Goal: Task Accomplishment & Management: Manage account settings

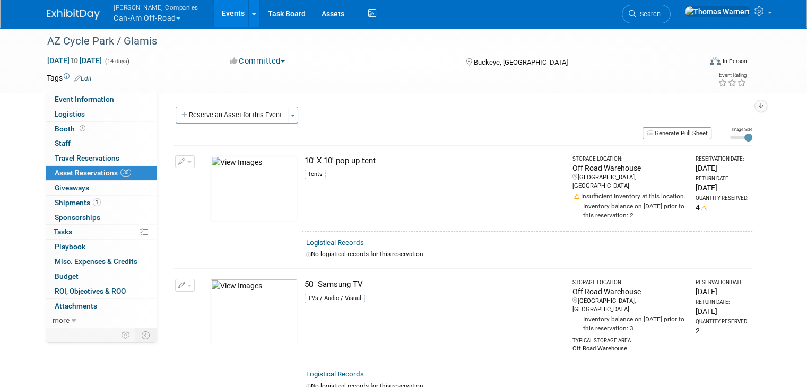
click at [225, 104] on div "Quote #: 2025-181 / 2025-151 Event Venue Name: AZ Cycle Park / Glamis Flats Eve…" at bounding box center [458, 209] width 603 height 234
click at [225, 114] on button "Reserve an Asset for this Event" at bounding box center [232, 115] width 112 height 17
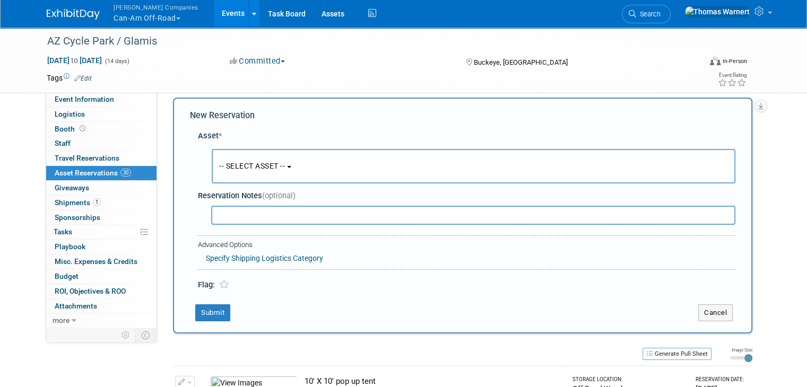
scroll to position [10, 0]
click at [233, 155] on button "-- SELECT ASSET --" at bounding box center [474, 166] width 524 height 34
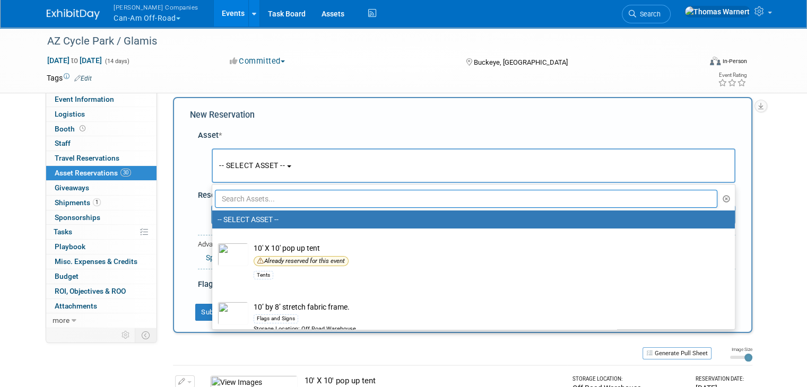
click at [234, 191] on input "text" at bounding box center [466, 199] width 502 height 18
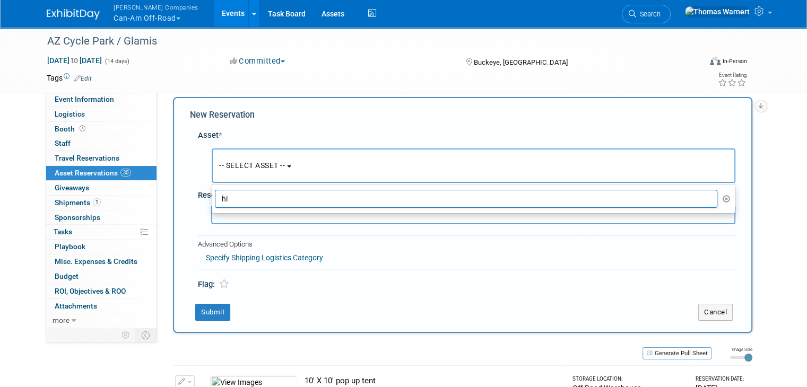
type input "h"
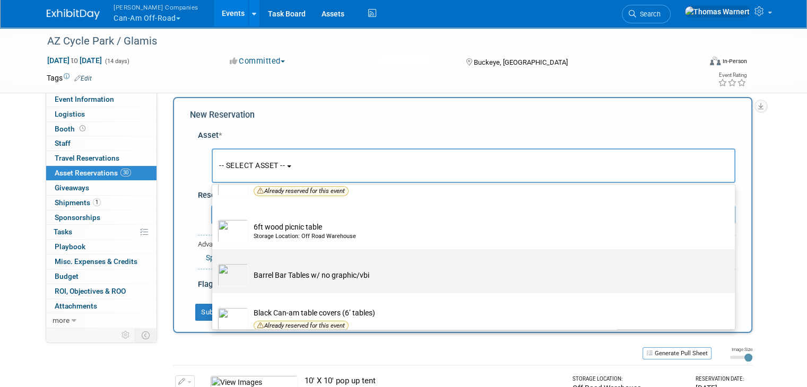
scroll to position [0, 0]
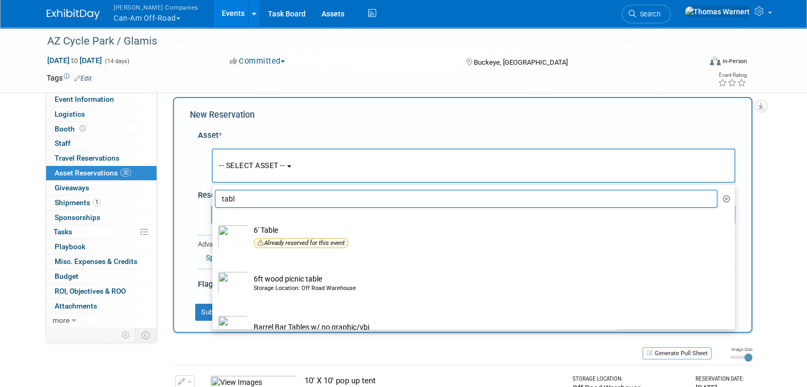
type input "tabl"
click at [533, 108] on div "New Reservation Asset * -- SELECT ASSET --" at bounding box center [462, 215] width 579 height 236
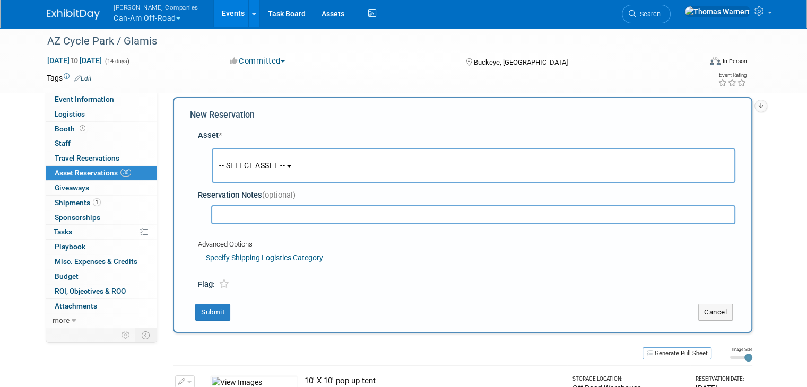
click at [307, 162] on button "-- SELECT ASSET --" at bounding box center [474, 166] width 524 height 34
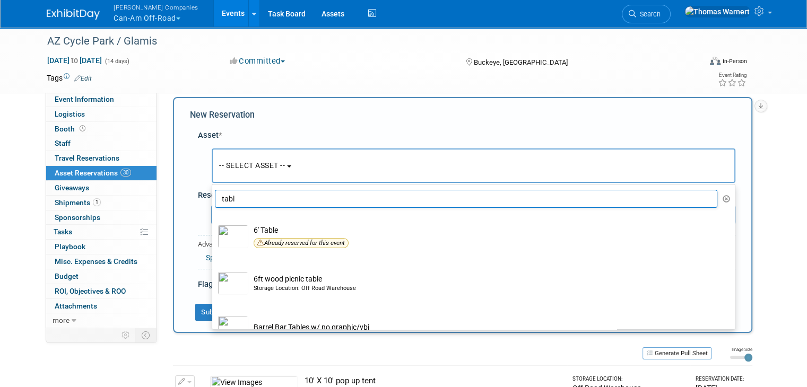
click at [255, 200] on input "tabl" at bounding box center [466, 199] width 502 height 18
drag, startPoint x: 251, startPoint y: 200, endPoint x: 209, endPoint y: 200, distance: 42.4
click at [215, 200] on input "tabl" at bounding box center [466, 199] width 502 height 18
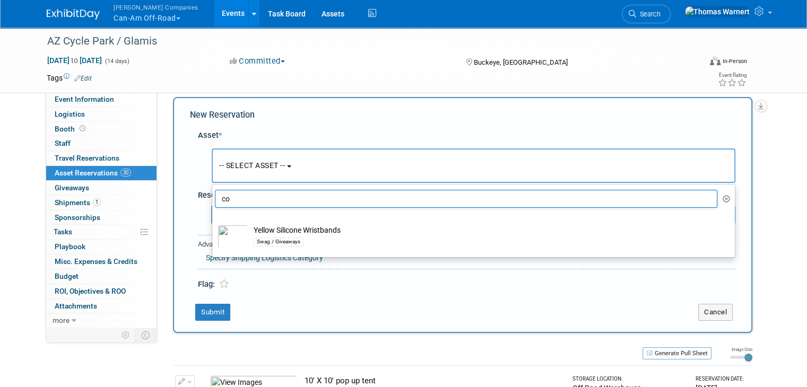
type input "c"
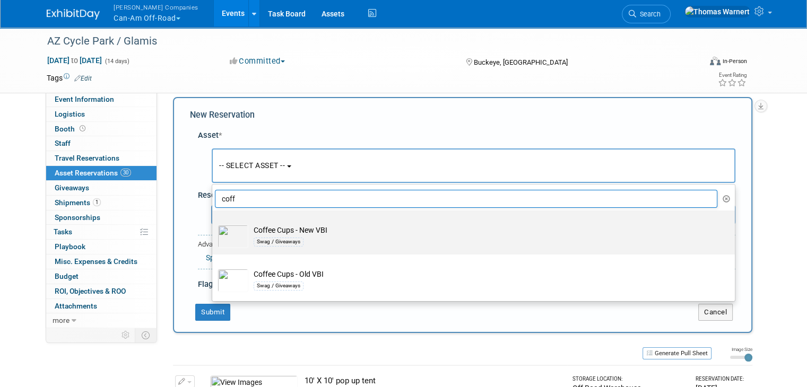
type input "coff"
click at [312, 223] on label "Coffee Cups - New VBI Swag / Giveaways" at bounding box center [470, 233] width 507 height 40
click at [214, 223] on input "Coffee Cups - New VBI Swag / Giveaways" at bounding box center [210, 219] width 7 height 7
select select "10729804"
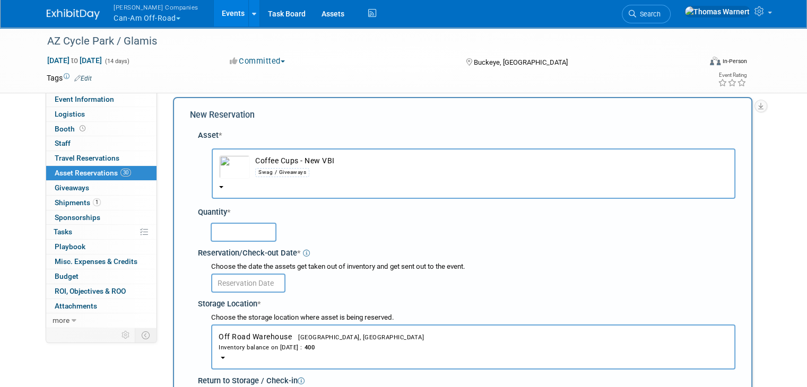
click at [248, 234] on input "text" at bounding box center [244, 232] width 66 height 19
type input "1000"
click at [257, 277] on input "text" at bounding box center [248, 283] width 74 height 19
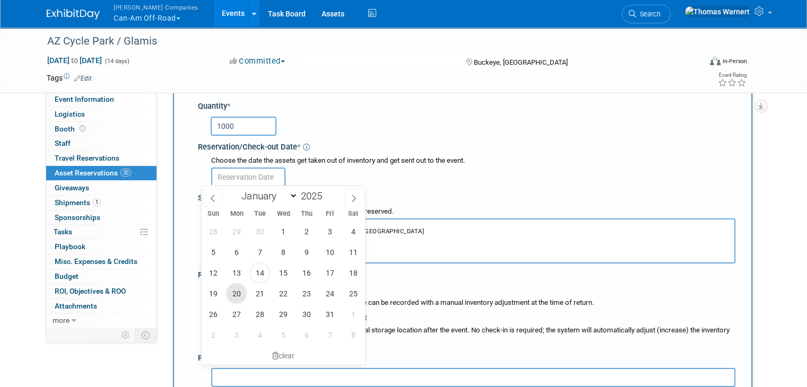
click at [239, 297] on span "20" at bounding box center [236, 293] width 21 height 21
type input "[DATE]"
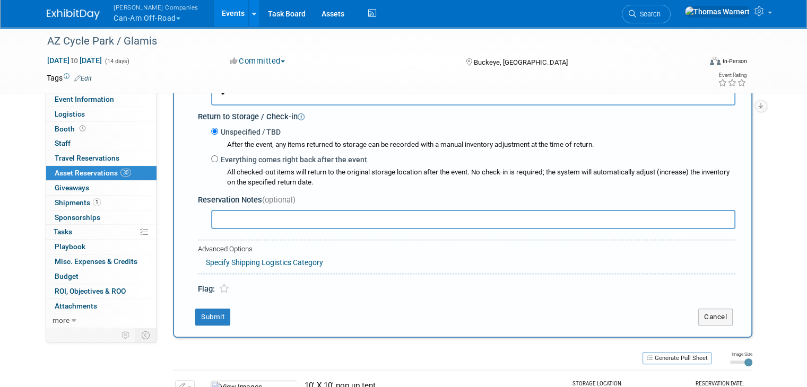
scroll to position [275, 0]
click at [204, 312] on button "Submit" at bounding box center [212, 316] width 35 height 17
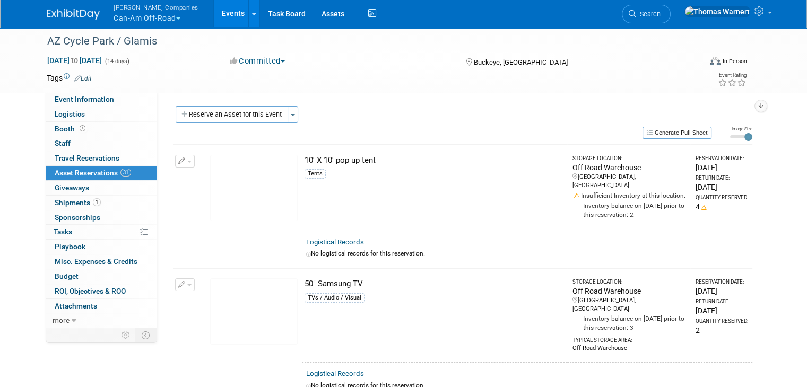
scroll to position [0, 0]
click at [240, 113] on button "Reserve an Asset for this Event" at bounding box center [232, 115] width 112 height 17
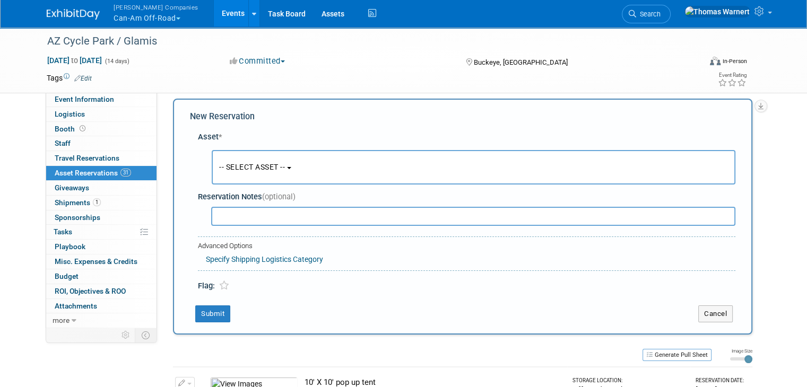
scroll to position [10, 0]
click at [239, 163] on span "-- SELECT ASSET --" at bounding box center [252, 165] width 66 height 8
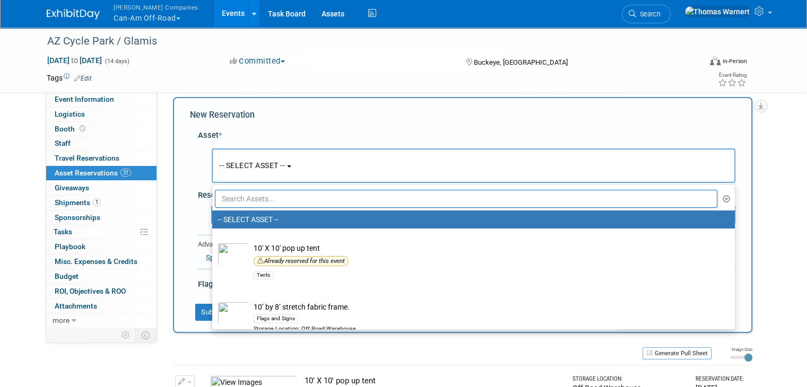
click at [240, 202] on input "text" at bounding box center [466, 199] width 502 height 18
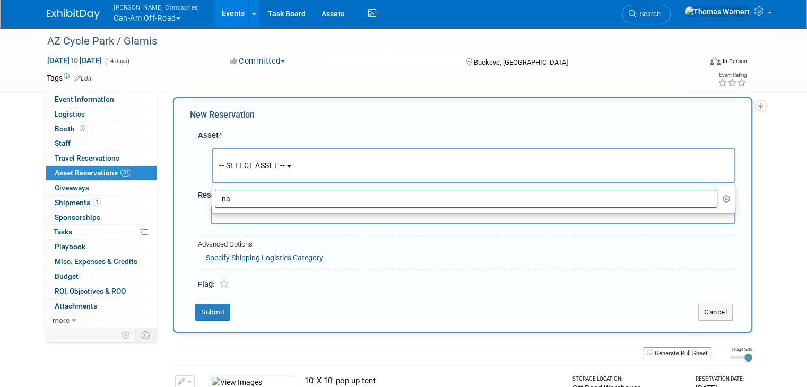
type input "n"
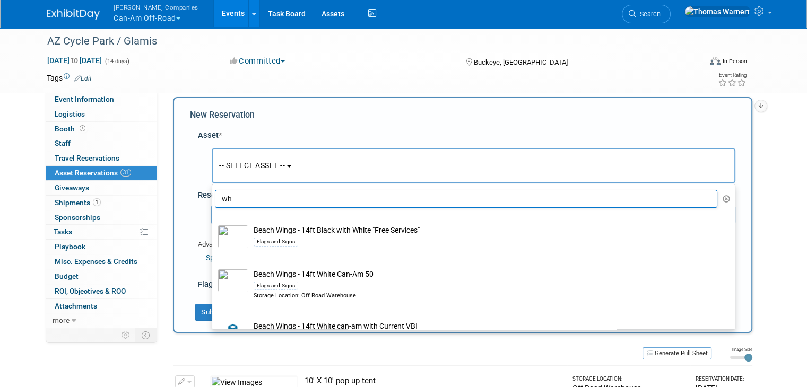
type input "w"
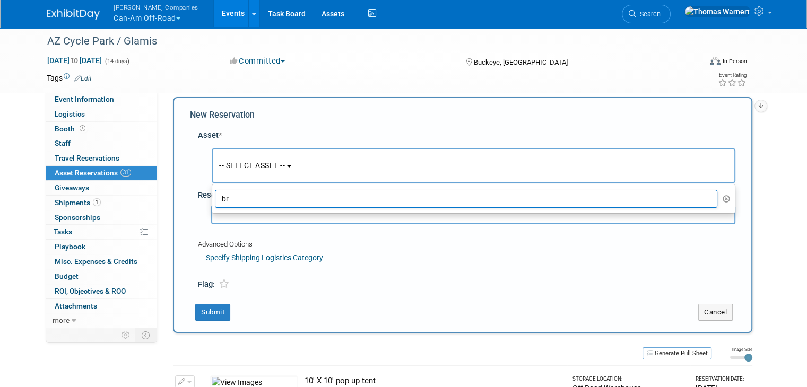
type input "b"
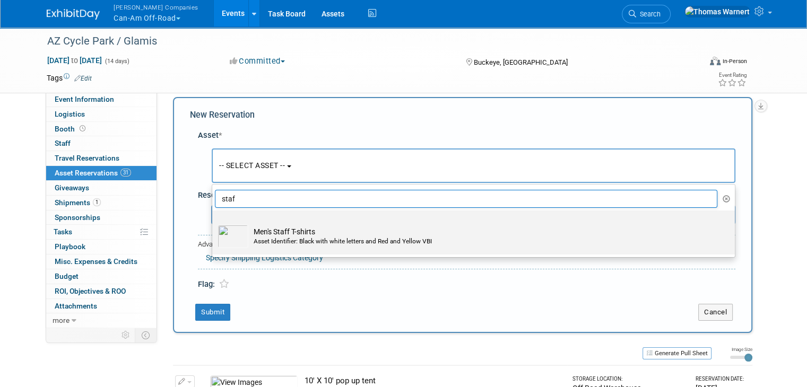
type input "staf"
click at [335, 225] on td "Men's Staff T-shirts Asset Identifier: Black with white letters and Red and Yel…" at bounding box center [480, 236] width 465 height 23
click at [214, 223] on input "Men's Staff T-shirts Asset Identifier: Black with white letters and Red and Yel…" at bounding box center [210, 219] width 7 height 7
select select "10728269"
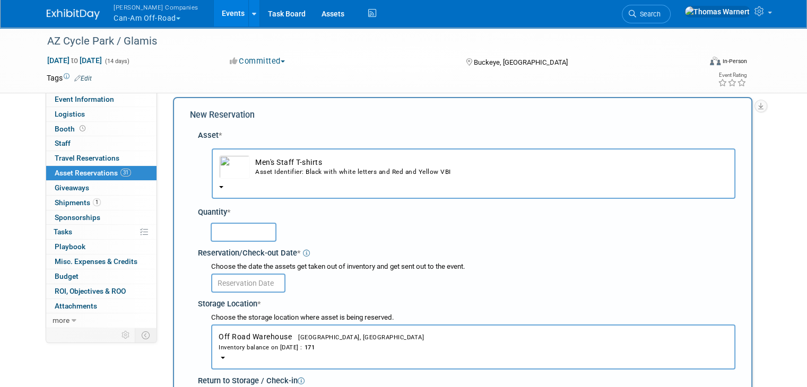
click at [241, 228] on input "text" at bounding box center [244, 232] width 66 height 19
type input "30"
click at [232, 278] on input "text" at bounding box center [248, 283] width 74 height 19
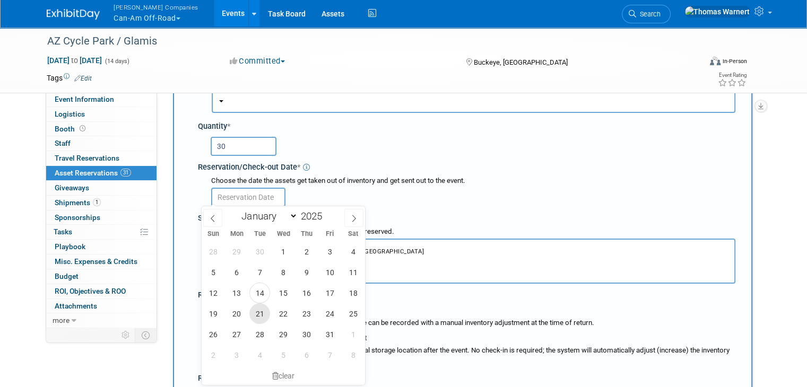
scroll to position [116, 0]
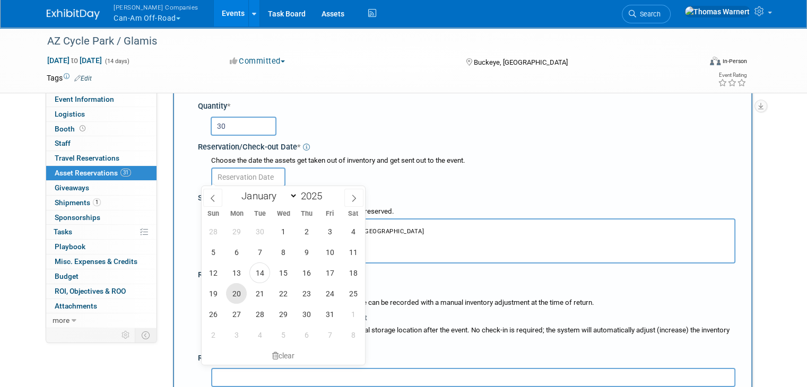
click at [229, 294] on span "20" at bounding box center [236, 293] width 21 height 21
type input "[DATE]"
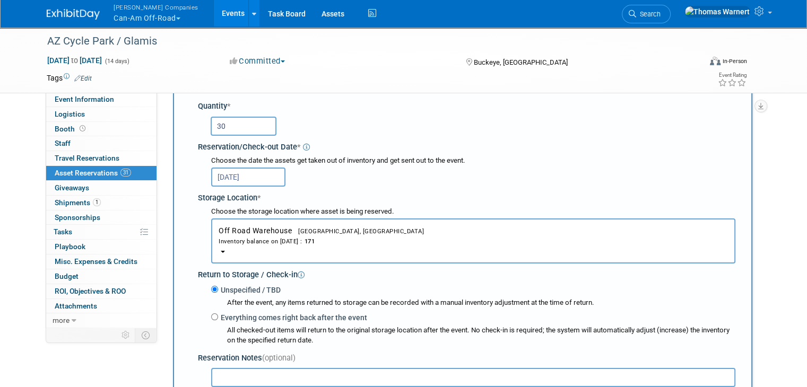
scroll to position [275, 0]
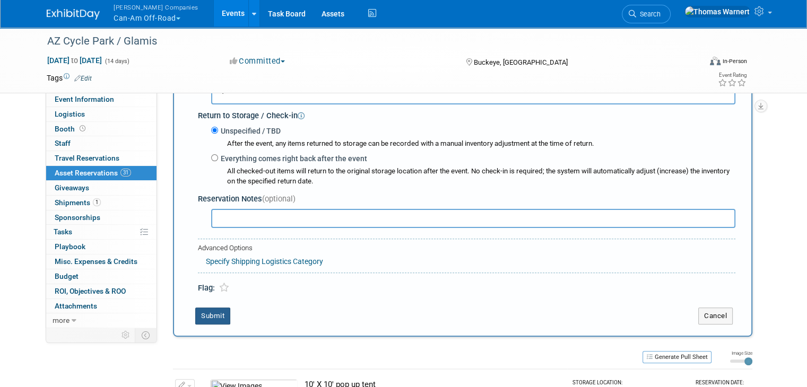
click at [201, 312] on button "Submit" at bounding box center [212, 316] width 35 height 17
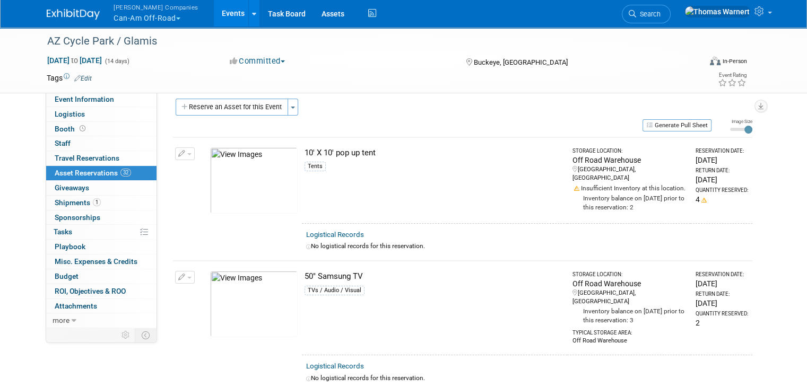
scroll to position [0, 0]
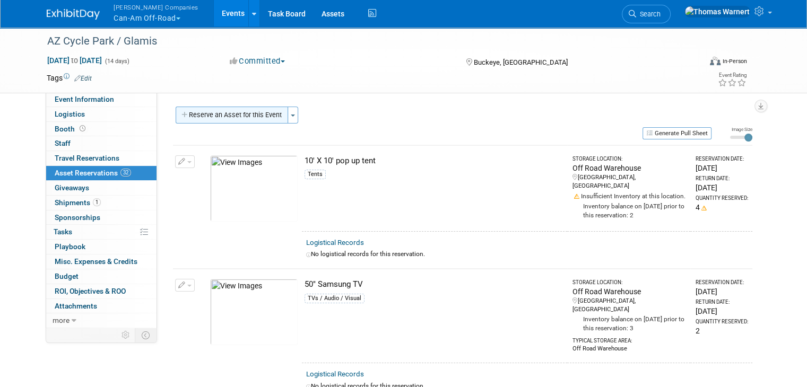
click at [248, 112] on button "Reserve an Asset for this Event" at bounding box center [232, 115] width 112 height 17
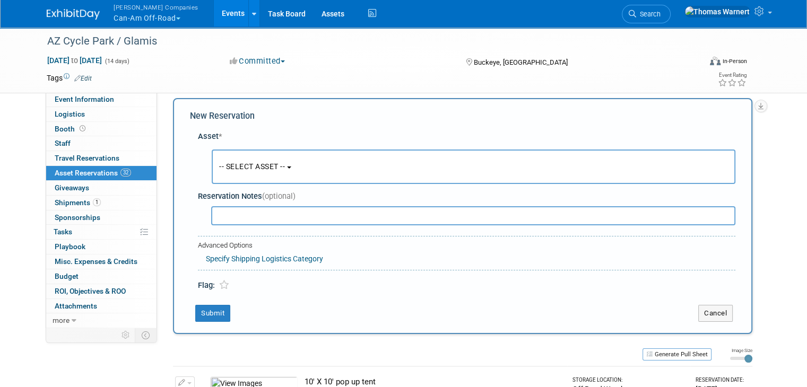
scroll to position [10, 0]
click at [263, 160] on button "-- SELECT ASSET --" at bounding box center [474, 166] width 524 height 34
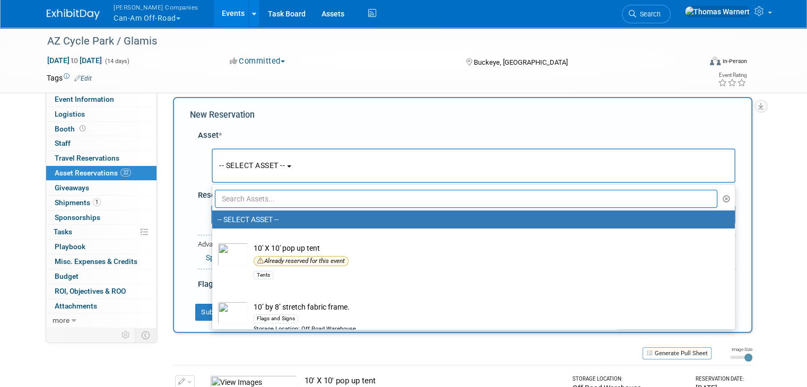
click at [244, 197] on input "text" at bounding box center [466, 199] width 502 height 18
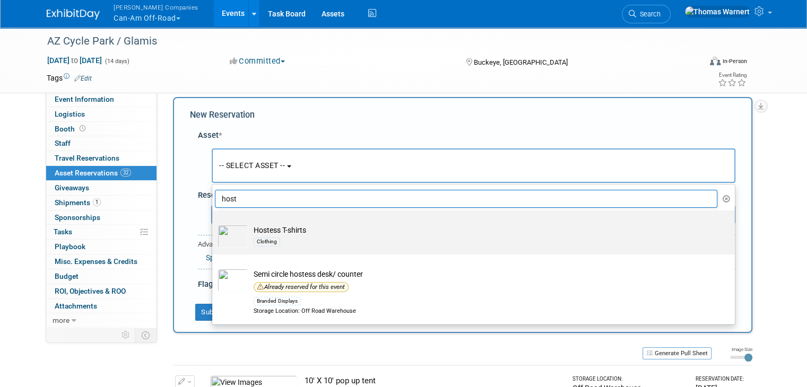
type input "host"
click at [248, 236] on td "Hostess T-shirts Clothing" at bounding box center [480, 236] width 465 height 23
click at [214, 223] on input "Hostess T-shirts Clothing" at bounding box center [210, 219] width 7 height 7
select select "10723629"
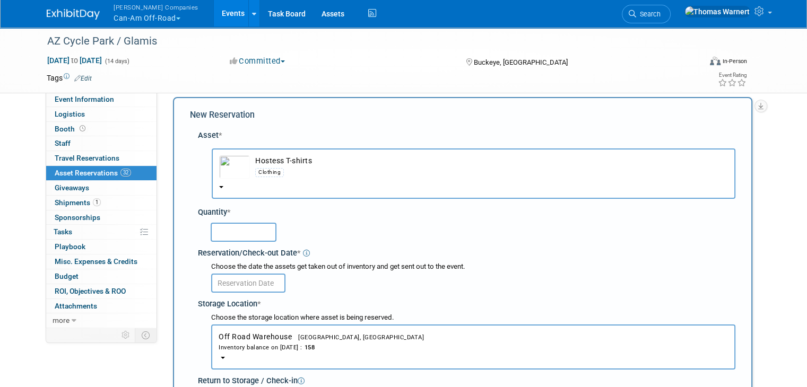
click at [226, 236] on input "text" at bounding box center [244, 232] width 66 height 19
type input "20"
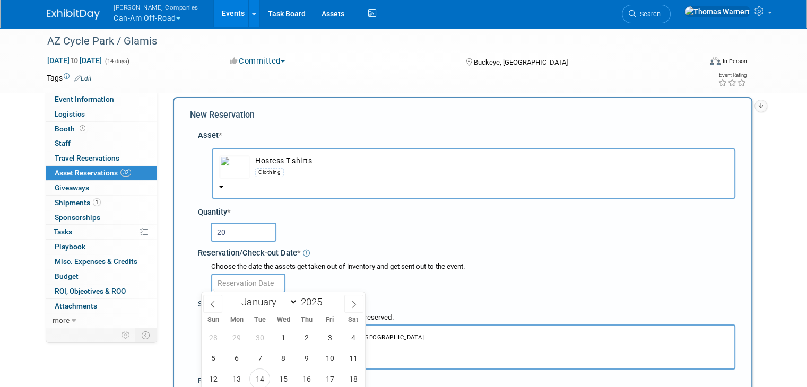
click at [239, 283] on input "text" at bounding box center [248, 283] width 74 height 19
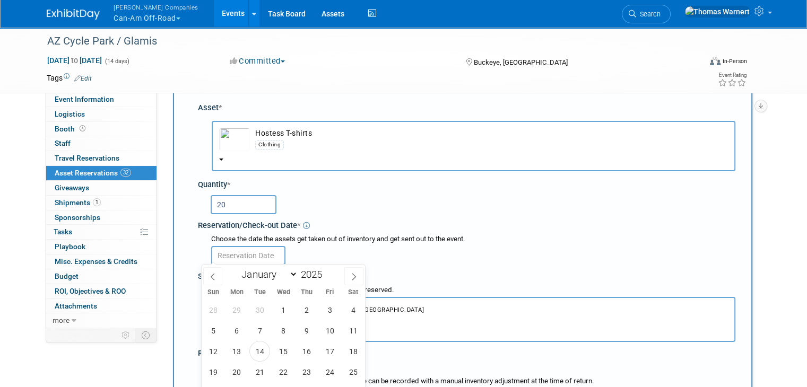
scroll to position [116, 0]
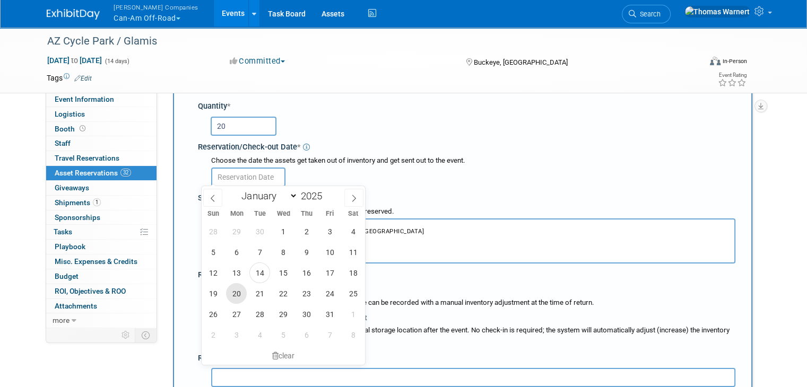
click at [240, 296] on span "20" at bounding box center [236, 293] width 21 height 21
type input "[DATE]"
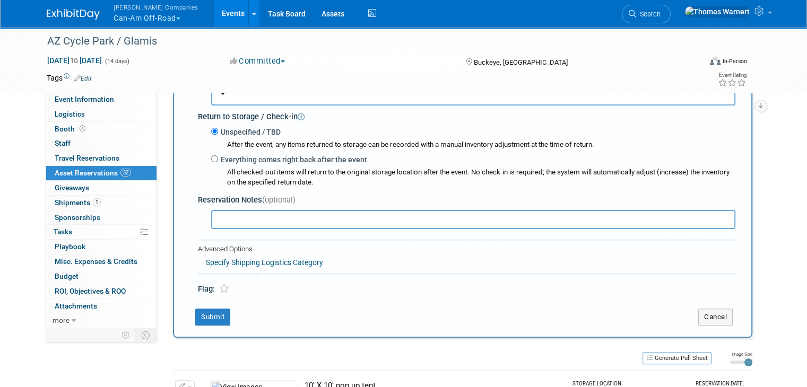
scroll to position [275, 0]
click at [204, 308] on button "Submit" at bounding box center [212, 316] width 35 height 17
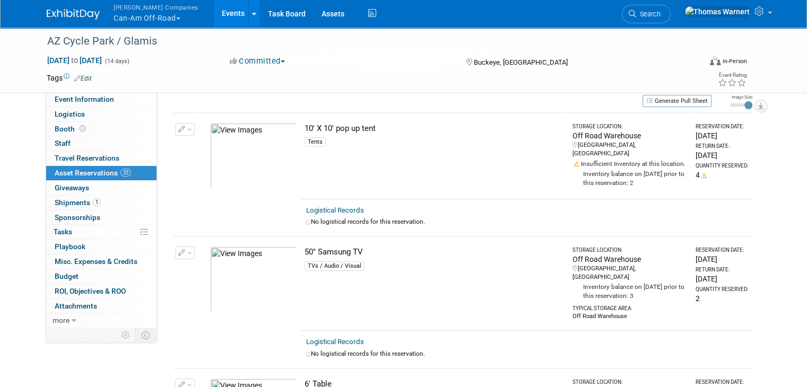
scroll to position [0, 0]
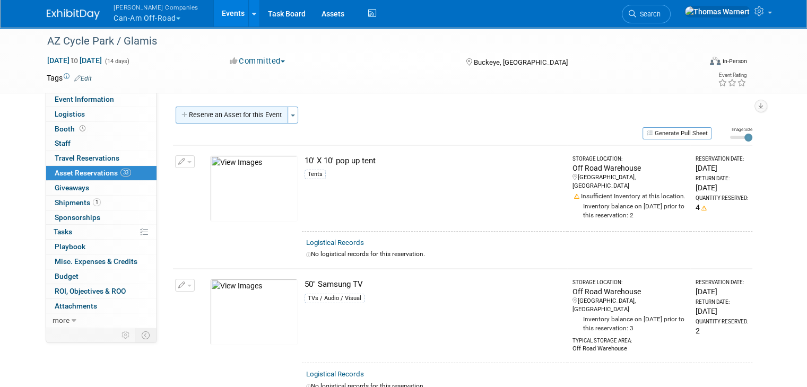
click at [221, 113] on button "Reserve an Asset for this Event" at bounding box center [232, 115] width 112 height 17
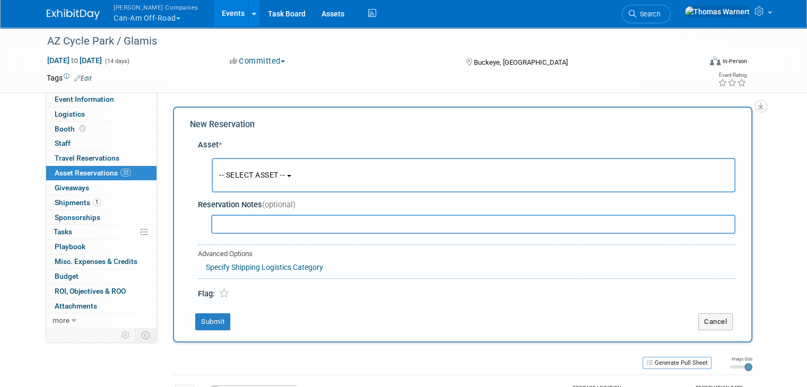
scroll to position [10, 0]
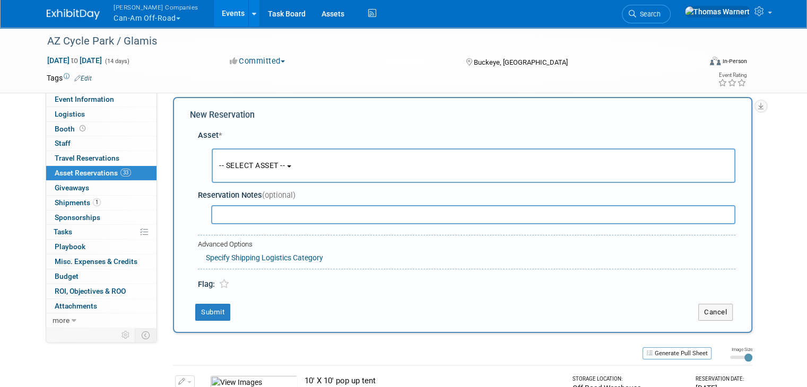
click at [243, 166] on span "-- SELECT ASSET --" at bounding box center [252, 165] width 66 height 8
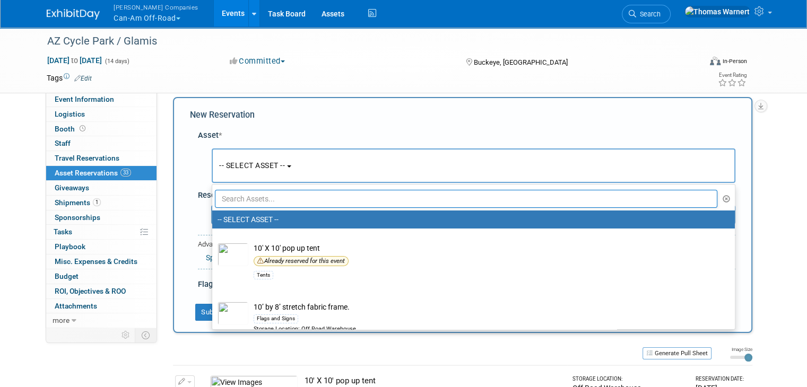
click at [264, 198] on input "text" at bounding box center [466, 199] width 502 height 18
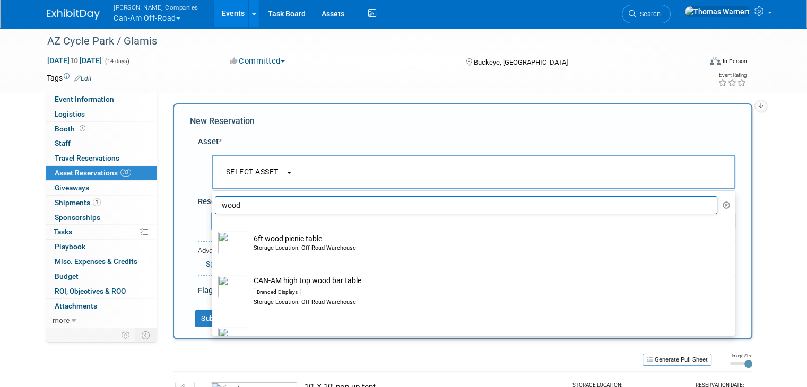
scroll to position [0, 0]
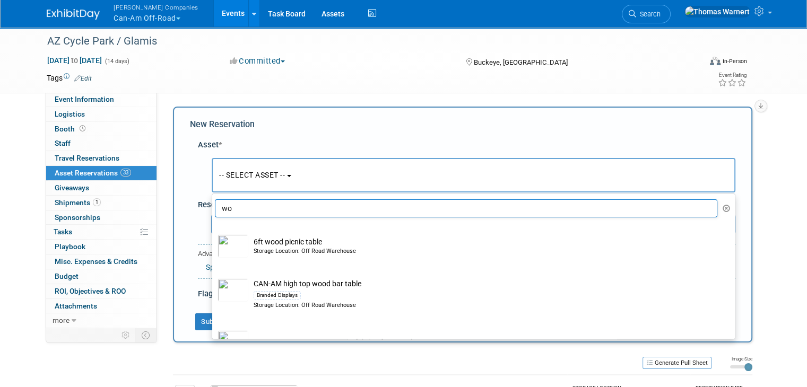
type input "w"
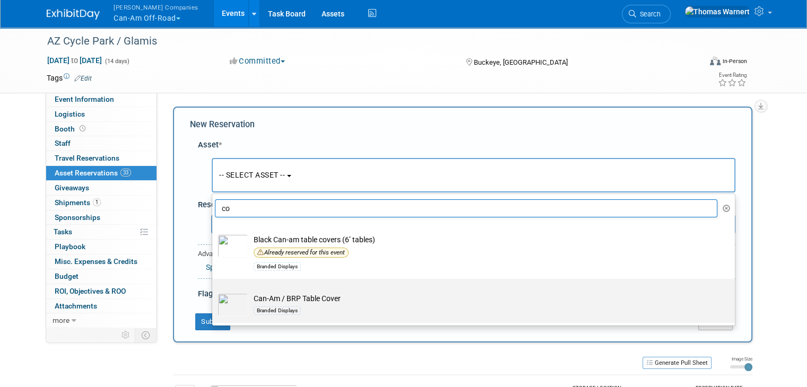
type input "c"
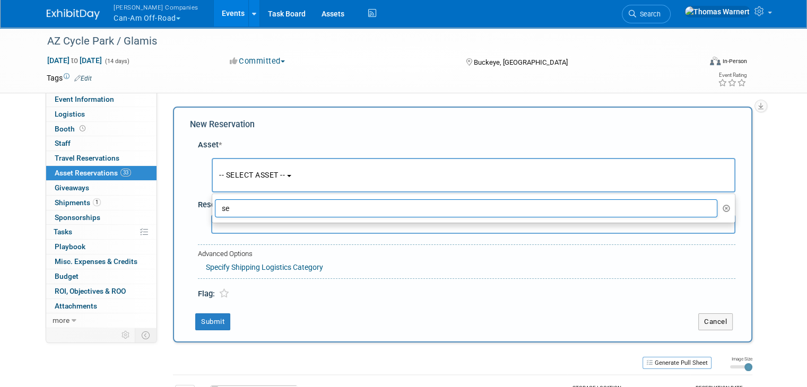
type input "s"
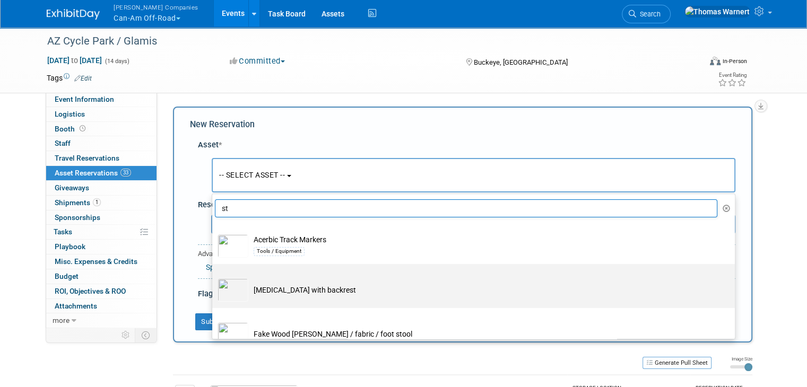
type input "s"
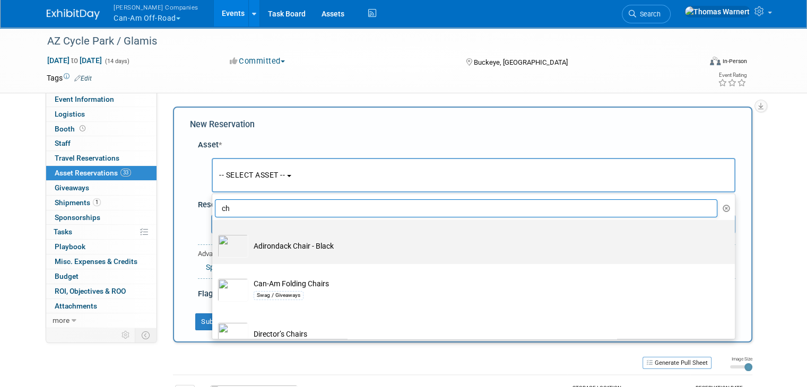
type input "c"
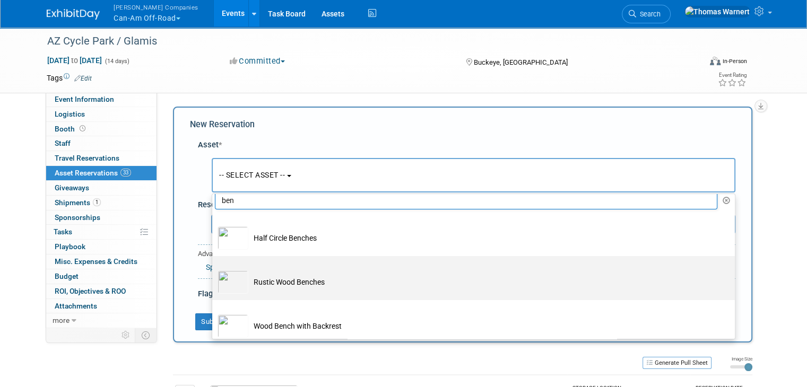
scroll to position [15, 0]
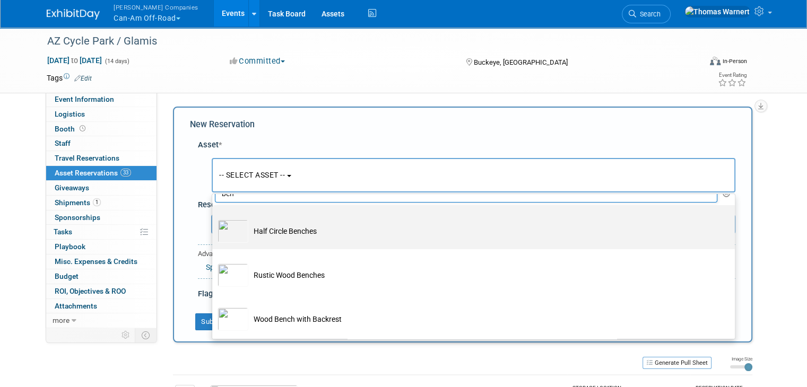
type input "ben"
click at [295, 235] on td "Half Circle Benches" at bounding box center [480, 231] width 465 height 23
click at [214, 218] on input "Half Circle Benches" at bounding box center [210, 214] width 7 height 7
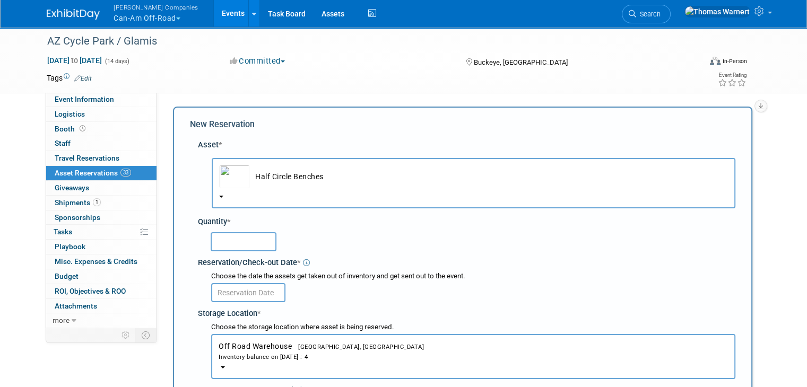
scroll to position [0, 0]
click at [249, 193] on button "Half Circle Benches" at bounding box center [474, 183] width 524 height 50
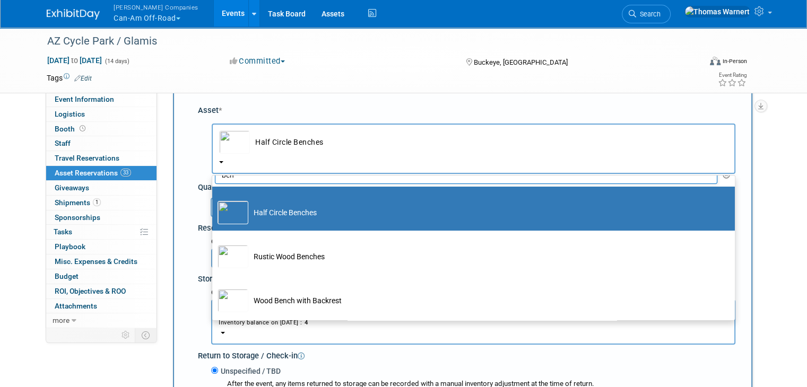
scroll to position [53, 0]
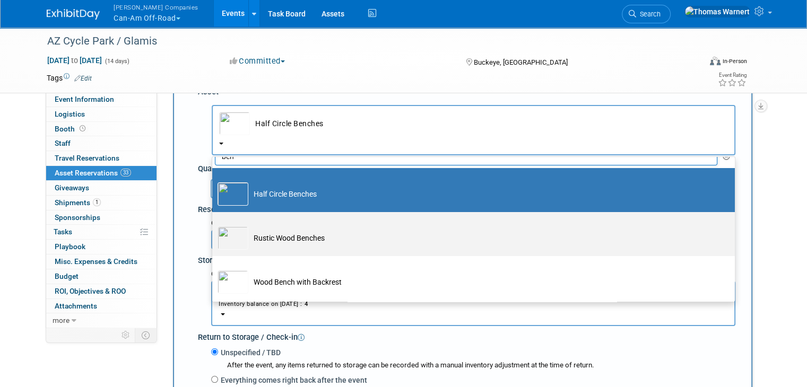
click at [270, 240] on td "Rustic Wood Benches" at bounding box center [480, 237] width 465 height 23
click at [214, 225] on input "Rustic Wood Benches" at bounding box center [210, 221] width 7 height 7
select select "10725006"
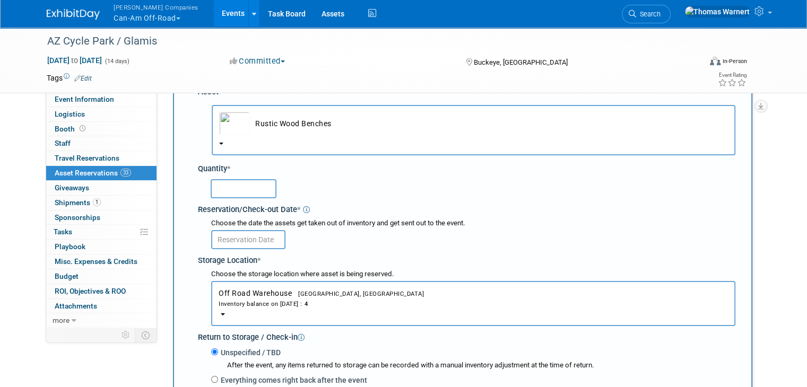
click at [238, 194] on input "text" at bounding box center [244, 188] width 66 height 19
type input "4"
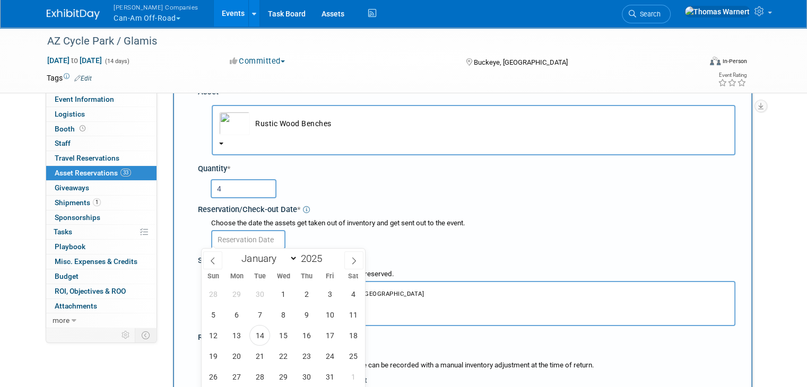
click at [248, 236] on input "text" at bounding box center [248, 239] width 74 height 19
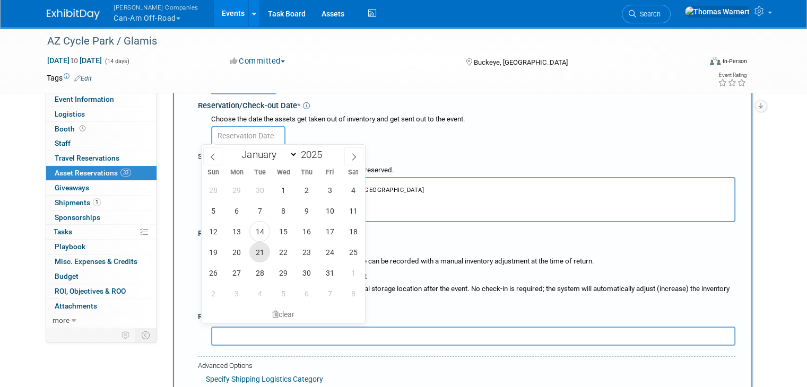
scroll to position [159, 0]
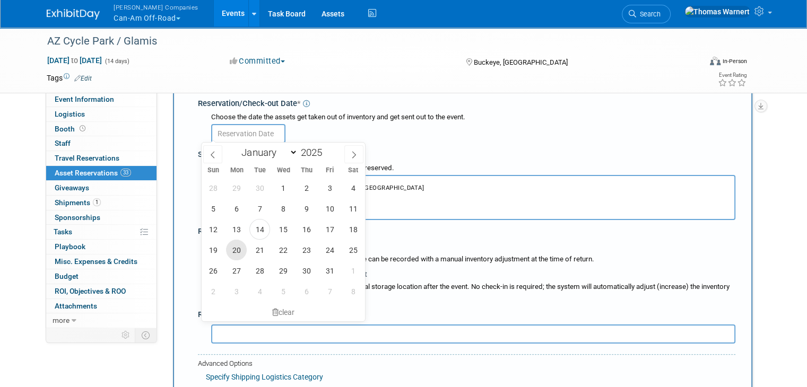
click at [238, 251] on span "20" at bounding box center [236, 250] width 21 height 21
type input "[DATE]"
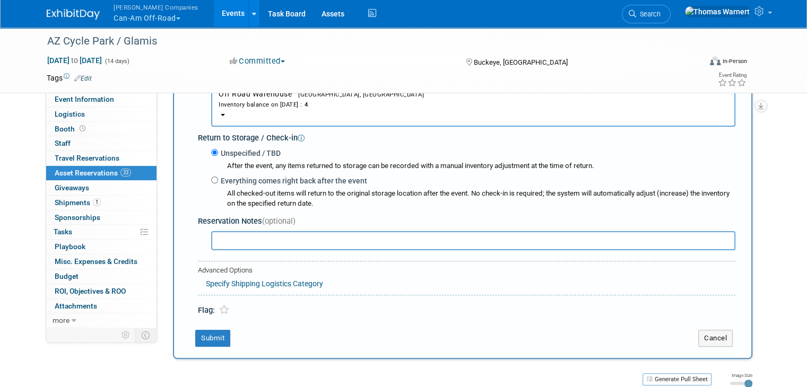
scroll to position [265, 0]
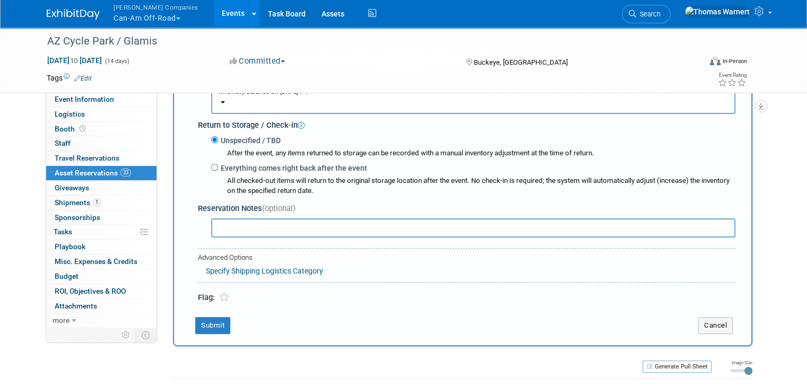
click at [239, 167] on label "Everything comes right back after the event" at bounding box center [292, 168] width 149 height 11
click at [218, 167] on input "Everything comes right back after the event" at bounding box center [214, 167] width 7 height 7
radio input "true"
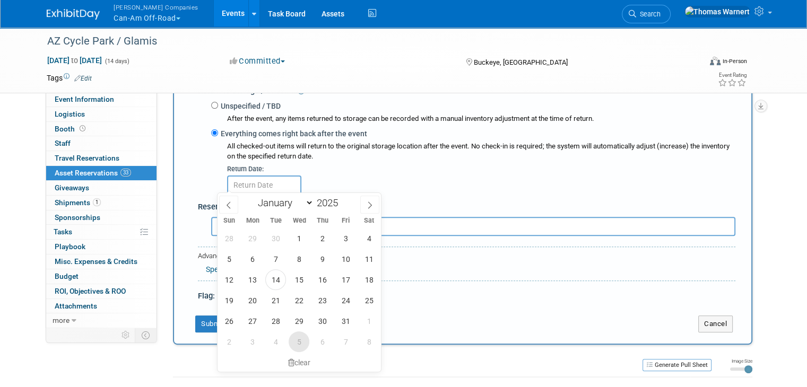
scroll to position [318, 0]
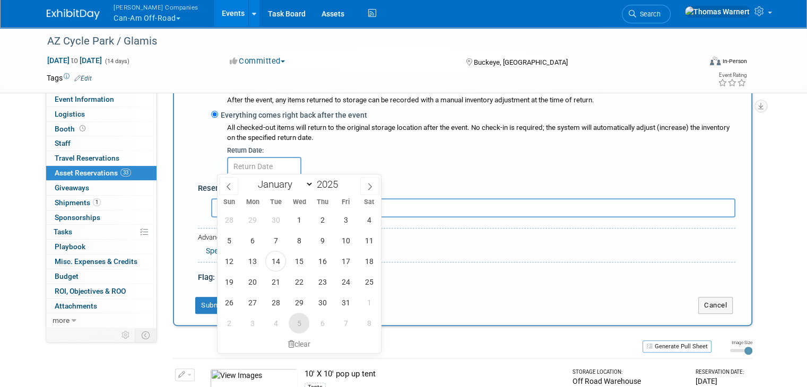
click at [303, 321] on span "5" at bounding box center [299, 323] width 21 height 21
type input "[DATE]"
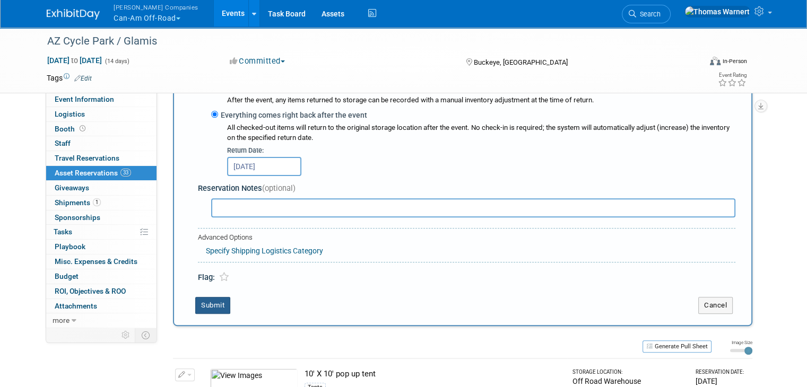
click at [200, 302] on button "Submit" at bounding box center [212, 305] width 35 height 17
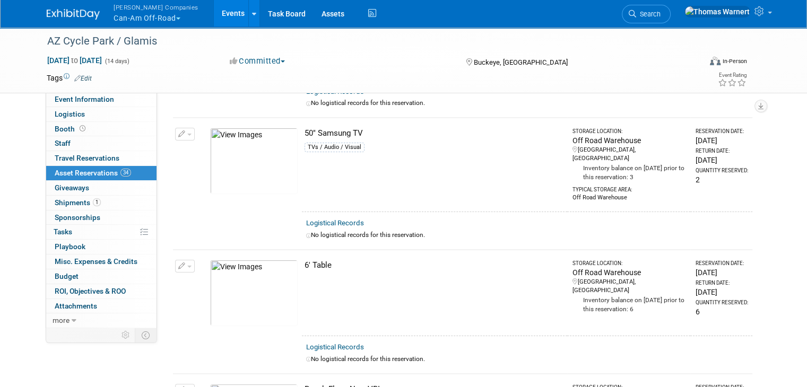
scroll to position [0, 0]
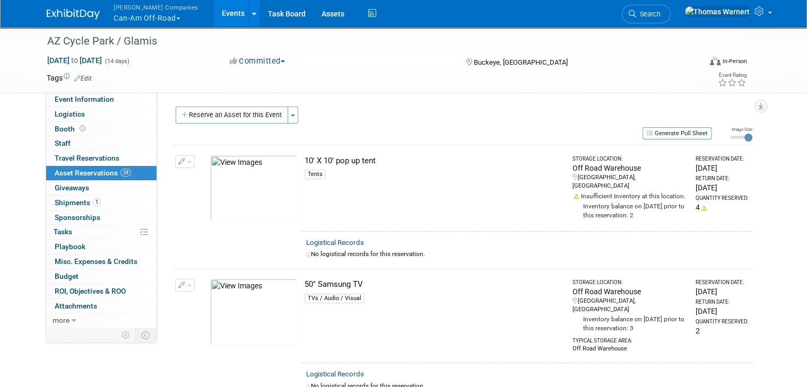
click at [238, 117] on button "Reserve an Asset for this Event" at bounding box center [232, 115] width 112 height 17
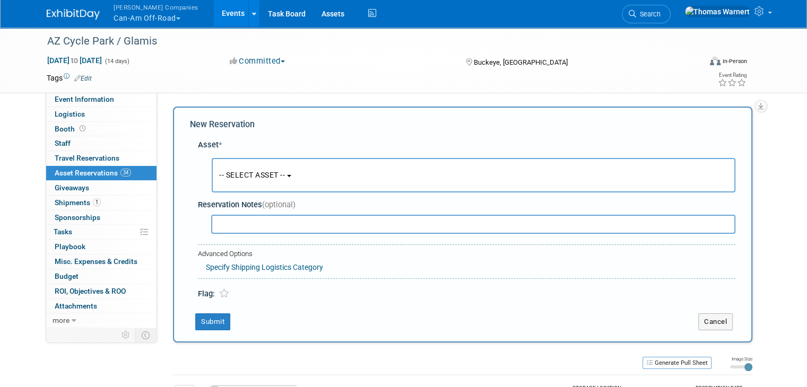
scroll to position [10, 0]
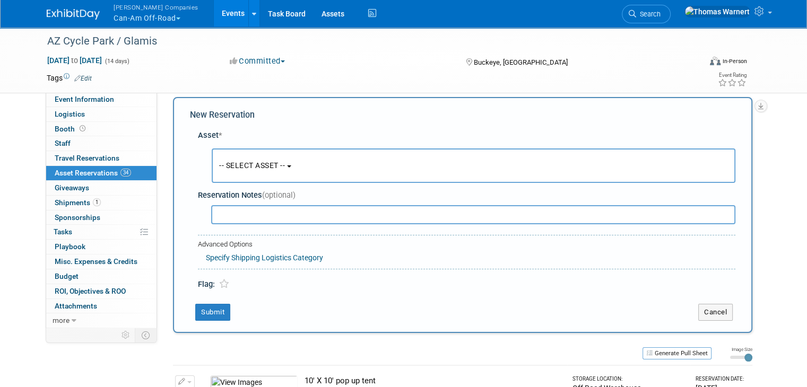
click at [230, 170] on button "-- SELECT ASSET --" at bounding box center [474, 166] width 524 height 34
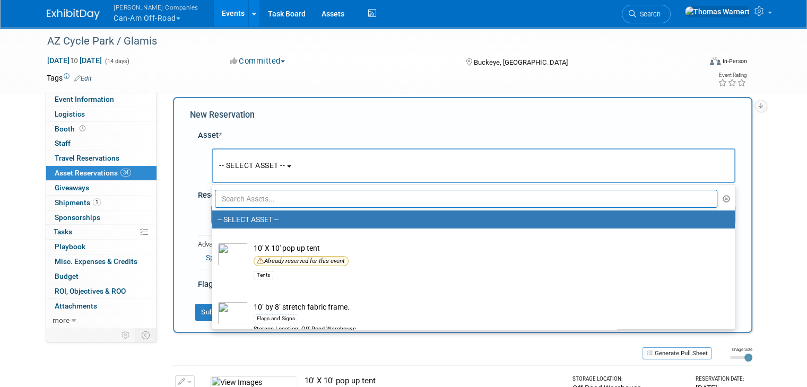
click at [239, 202] on input "text" at bounding box center [466, 199] width 502 height 18
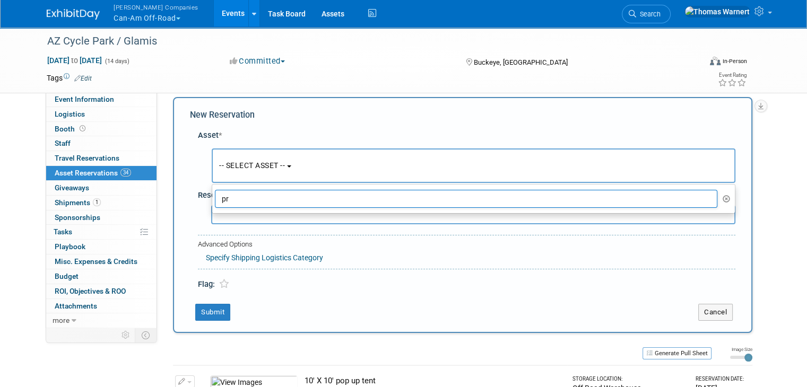
type input "p"
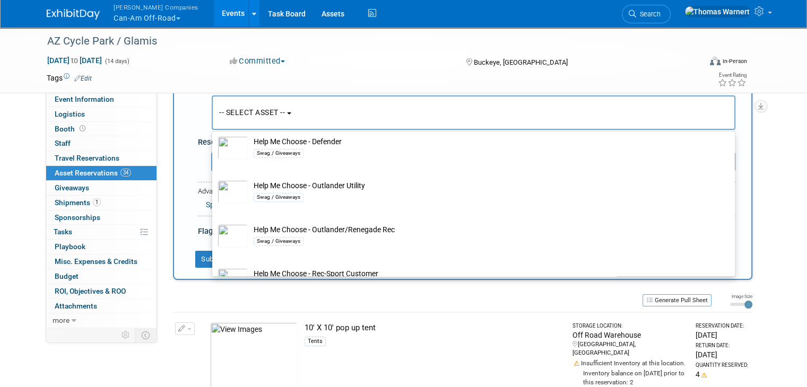
scroll to position [0, 0]
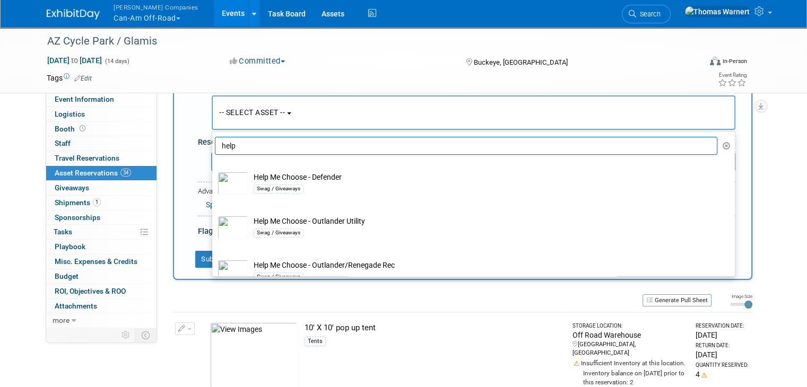
drag, startPoint x: 230, startPoint y: 145, endPoint x: 185, endPoint y: 145, distance: 45.6
click at [190, 145] on div "Asset * -- SELECT ASSET -- help" at bounding box center [462, 155] width 545 height 166
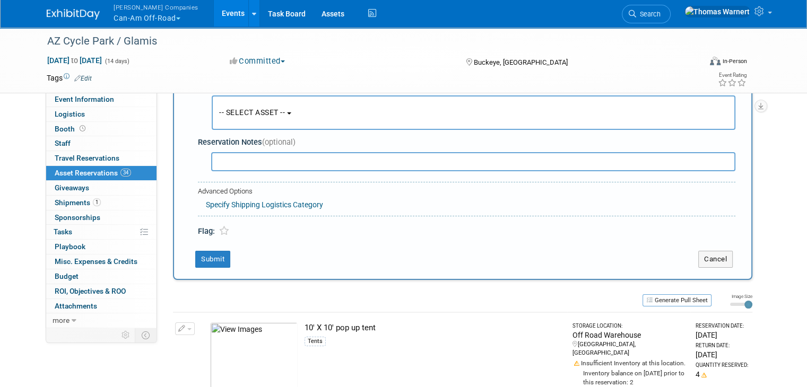
click at [264, 122] on button "-- SELECT ASSET --" at bounding box center [474, 112] width 524 height 34
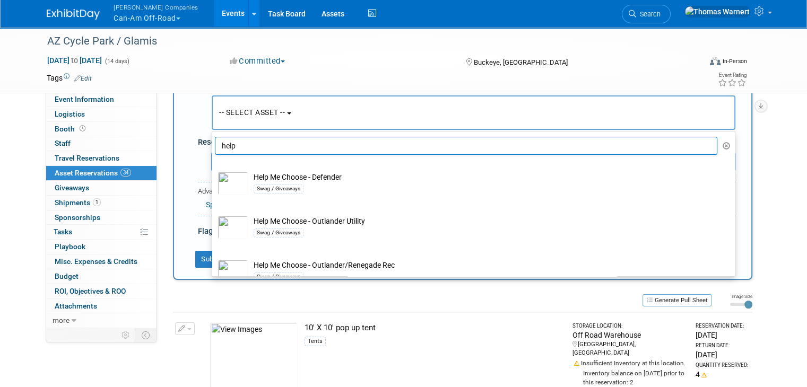
click at [236, 152] on input "help" at bounding box center [466, 146] width 502 height 18
type input "h"
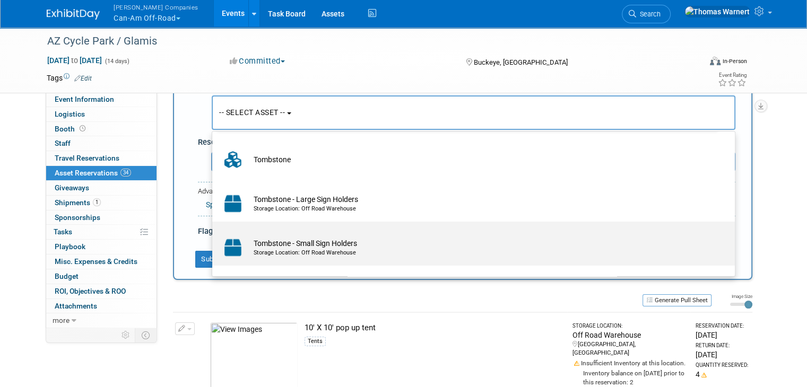
scroll to position [6, 0]
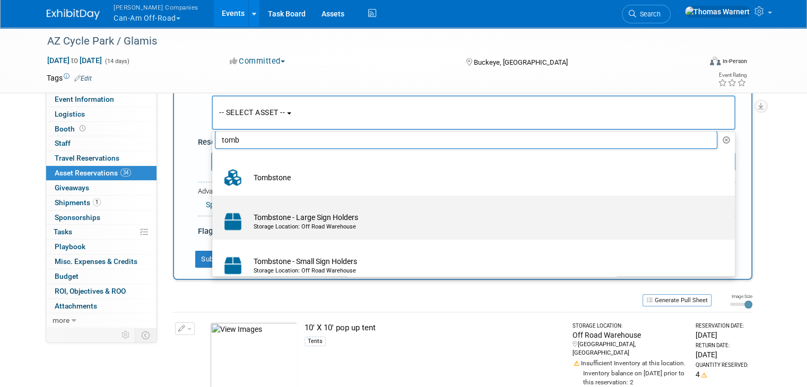
type input "tomb"
click at [308, 216] on td "Tombstone - Large Sign Holders Storage Location: Off Road Warehouse" at bounding box center [480, 221] width 465 height 23
click at [214, 208] on input "Tombstone - Large Sign Holders Storage Location: Off Road Warehouse" at bounding box center [210, 205] width 7 height 7
select select "10723761"
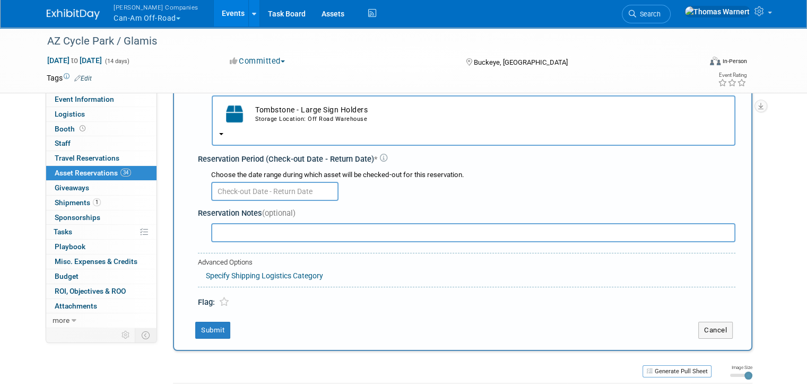
click at [246, 194] on input "text" at bounding box center [274, 191] width 127 height 19
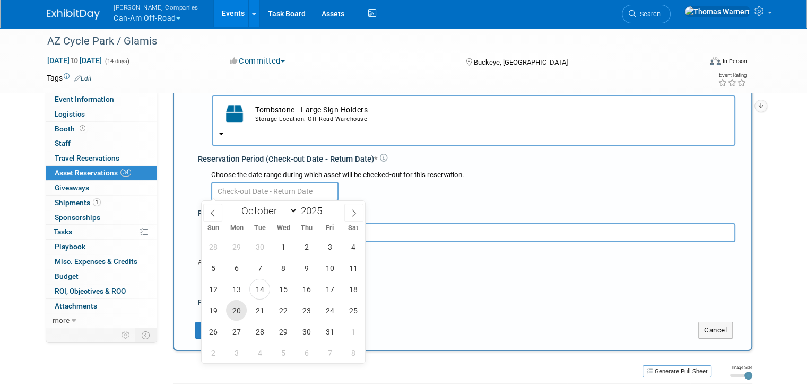
click at [239, 311] on span "20" at bounding box center [236, 310] width 21 height 21
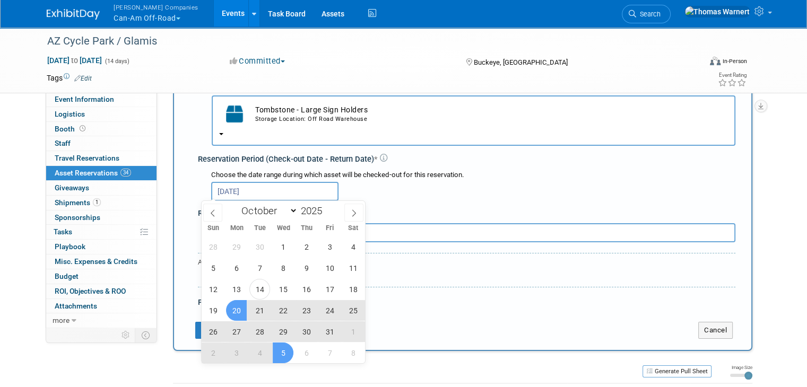
click at [280, 351] on span "5" at bounding box center [283, 353] width 21 height 21
type input "[DATE] to [DATE]"
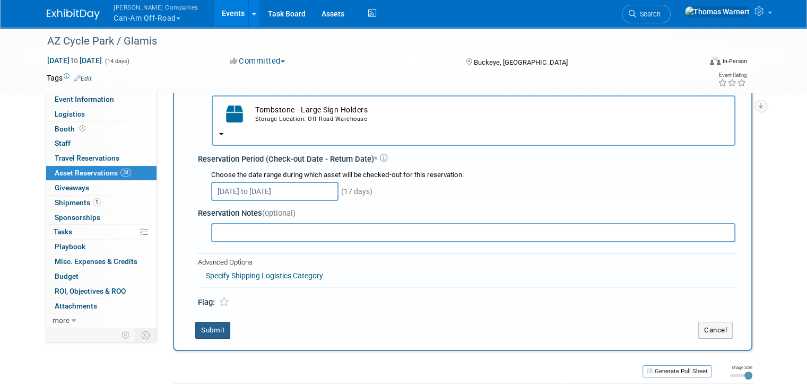
click at [215, 325] on button "Submit" at bounding box center [212, 330] width 35 height 17
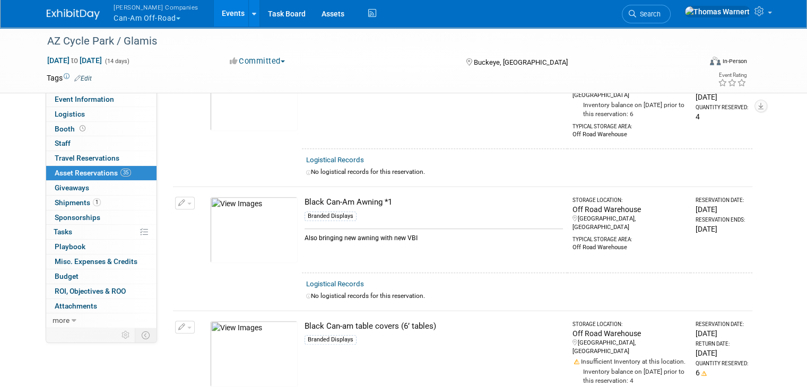
scroll to position [0, 0]
